Goal: Information Seeking & Learning: Check status

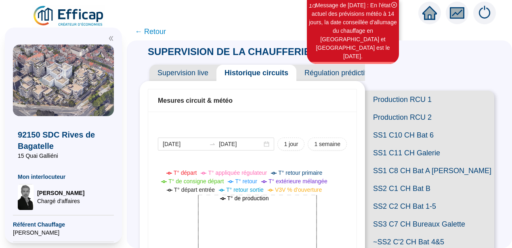
click at [149, 117] on div "Mesures circuit & météo 2025-10-02 2025-10-03 1 jour 1 semaine T° départ T° app…" at bounding box center [252, 249] width 225 height 336
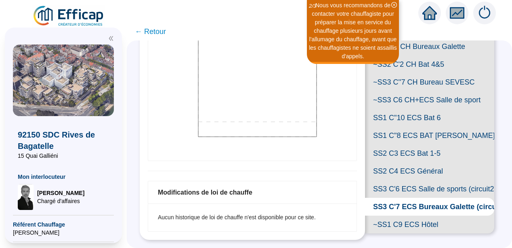
scroll to position [259, 0]
click at [431, 215] on span "SS3 C'7 ECS Bureaux Galette (circuit 1)" at bounding box center [429, 207] width 129 height 18
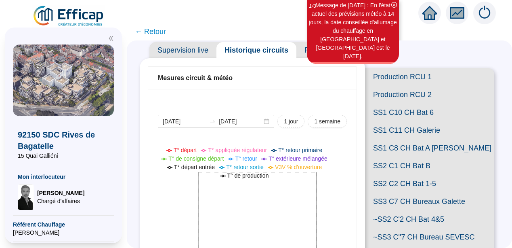
scroll to position [0, 0]
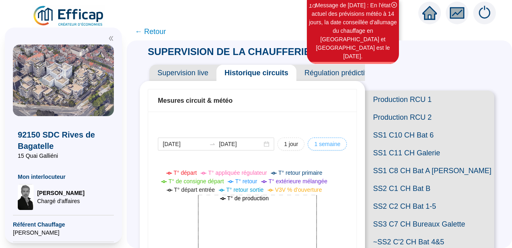
click at [316, 143] on span "1 semaine" at bounding box center [327, 144] width 26 height 8
type input "[DATE]"
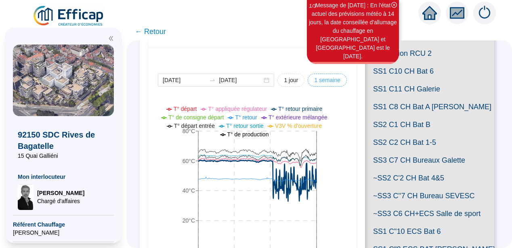
scroll to position [65, 0]
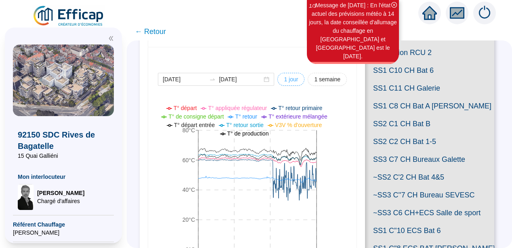
click at [286, 78] on span "1 jour" at bounding box center [291, 79] width 14 height 8
type input "[DATE]"
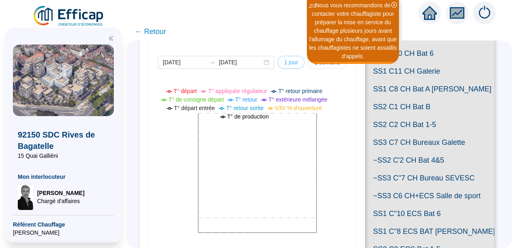
scroll to position [81, 0]
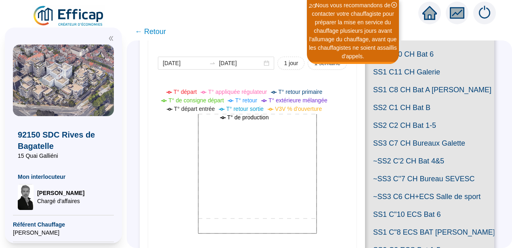
click at [161, 32] on span "← Retour" at bounding box center [150, 31] width 31 height 11
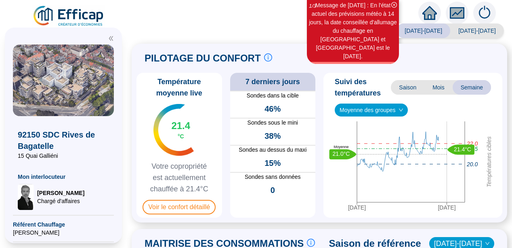
click at [109, 39] on icon "double-left" at bounding box center [111, 39] width 6 height 6
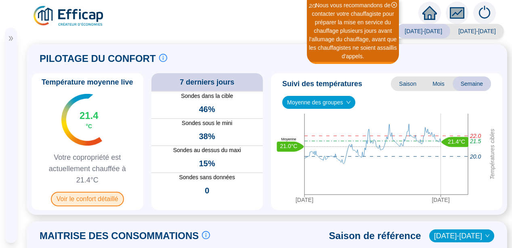
click at [80, 199] on span "Voir le confort détaillé" at bounding box center [87, 198] width 73 height 15
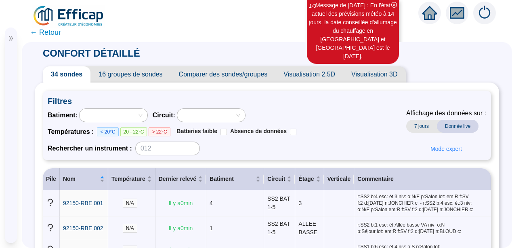
click at [235, 37] on span "← Retour" at bounding box center [267, 32] width 490 height 19
click at [38, 189] on span "Chargé d'affaires" at bounding box center [49, 185] width 47 height 8
click at [46, 30] on span "← Retour" at bounding box center [45, 32] width 31 height 11
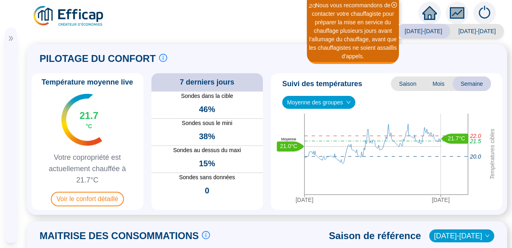
click at [30, 142] on div "PILOTAGE DU CONFORT Le pilotage du confort est fondamental pour le confort de t…" at bounding box center [267, 129] width 481 height 170
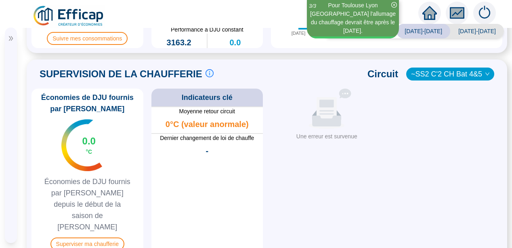
scroll to position [372, 0]
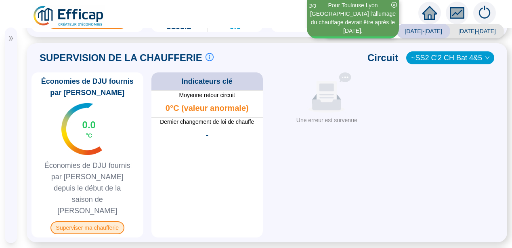
click at [82, 221] on span "Superviser ma chaufferie" at bounding box center [87, 227] width 74 height 13
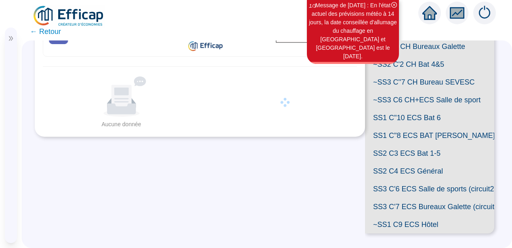
scroll to position [286, 0]
click at [410, 198] on span "SS3 C'7 ECS Bureaux Galette (circuit 1)" at bounding box center [429, 207] width 129 height 18
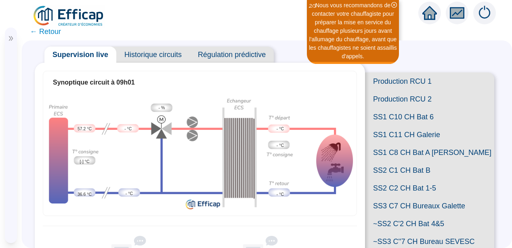
scroll to position [10, 0]
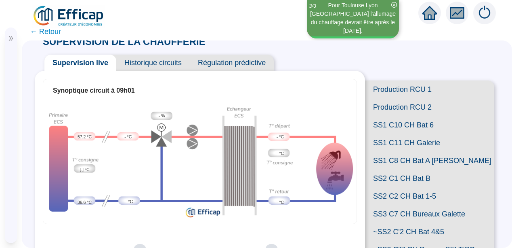
click at [148, 63] on span "Historique circuits" at bounding box center [153, 63] width 74 height 16
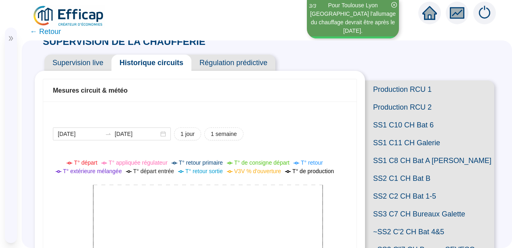
click at [341, 201] on icon at bounding box center [197, 237] width 288 height 162
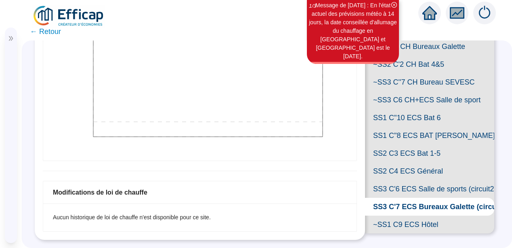
scroll to position [286, 0]
click at [419, 180] on span "SS3 C'6 ECS Salle de sports (circuit2)" at bounding box center [429, 189] width 129 height 18
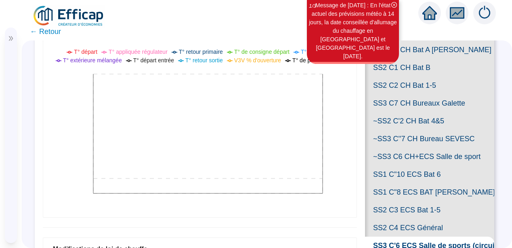
scroll to position [93, 0]
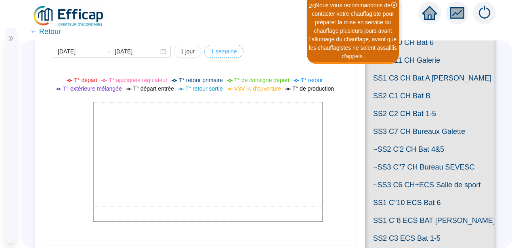
click at [219, 50] on span "1 semaine" at bounding box center [224, 51] width 26 height 8
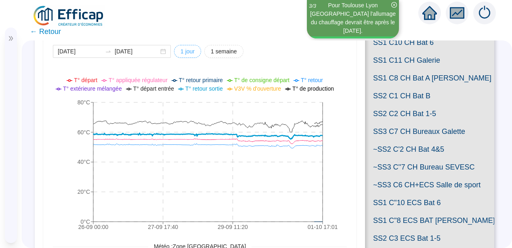
click at [185, 53] on span "1 jour" at bounding box center [188, 51] width 14 height 8
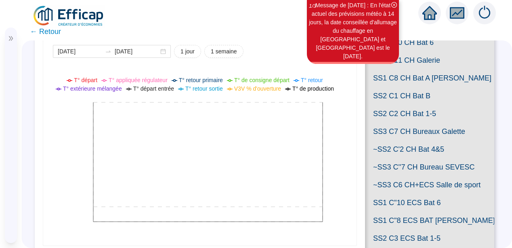
click at [420, 140] on span "SS3 C7 CH Bureaux Galette" at bounding box center [429, 131] width 129 height 18
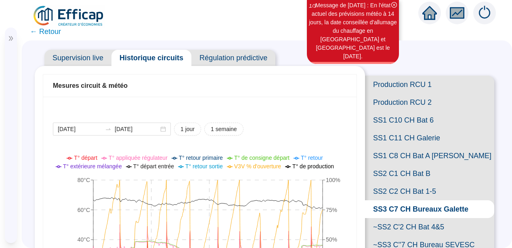
scroll to position [16, 0]
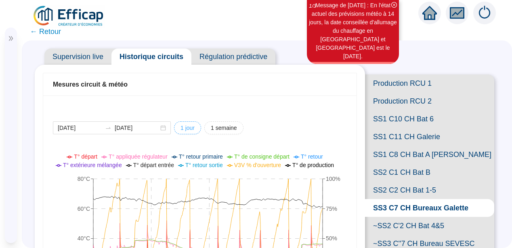
click at [187, 126] on span "1 jour" at bounding box center [188, 128] width 14 height 8
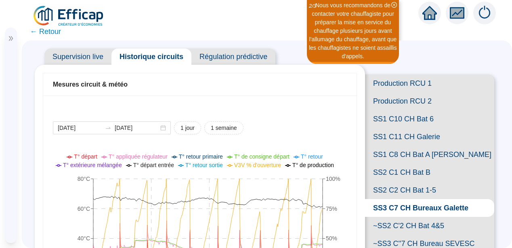
scroll to position [197, 0]
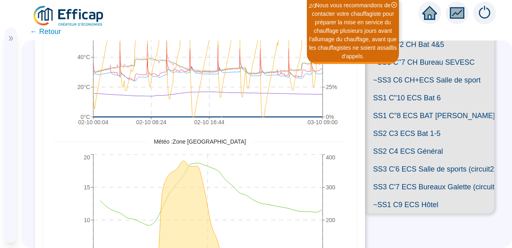
click at [424, 107] on span "SS1 C"10 ECS Bat 6" at bounding box center [429, 98] width 129 height 18
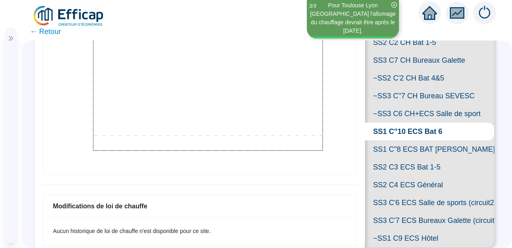
scroll to position [178, 0]
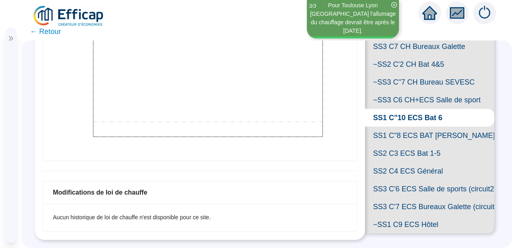
click at [403, 144] on span "SS1 C"8 ECS BAT [PERSON_NAME]" at bounding box center [429, 135] width 129 height 18
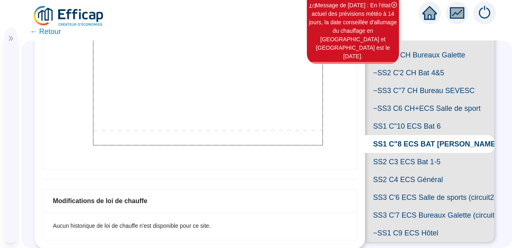
scroll to position [181, 0]
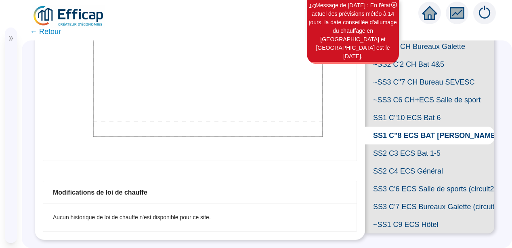
click at [404, 162] on span "SS2 C3 ECS Bat 1-5" at bounding box center [429, 153] width 129 height 18
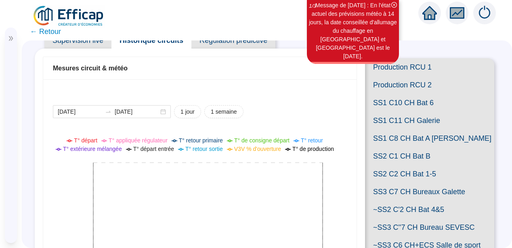
scroll to position [213, 0]
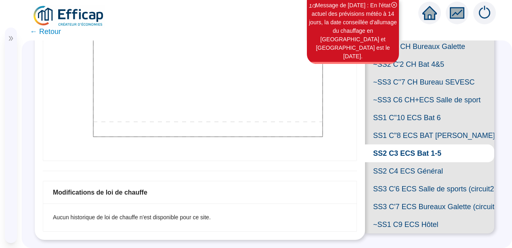
click at [398, 180] on span "SS2 C4 ECS Général" at bounding box center [429, 171] width 129 height 18
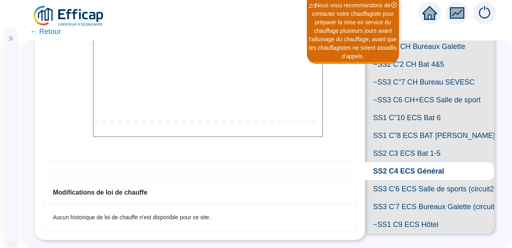
scroll to position [286, 0]
click at [397, 180] on span "SS3 C'6 ECS Salle de sports (circuit2)" at bounding box center [429, 189] width 129 height 18
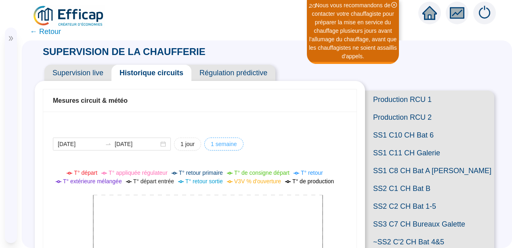
click at [224, 140] on span "1 semaine" at bounding box center [224, 144] width 26 height 8
type input "[DATE]"
